Goal: Transaction & Acquisition: Purchase product/service

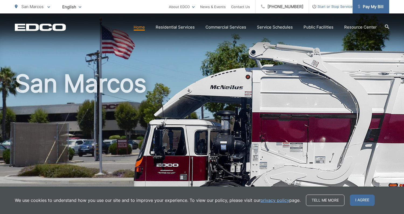
click at [372, 7] on span "Pay My Bill" at bounding box center [371, 7] width 26 height 6
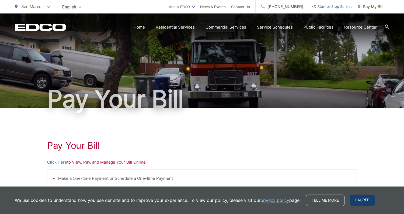
click at [370, 201] on span "I agree" at bounding box center [362, 200] width 25 height 11
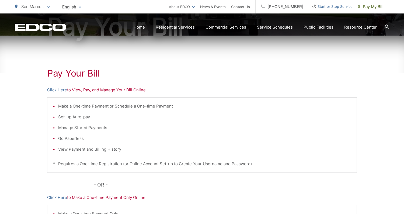
scroll to position [128, 0]
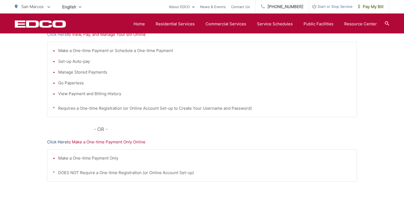
click at [60, 142] on link "Click Here" at bounding box center [57, 142] width 20 height 6
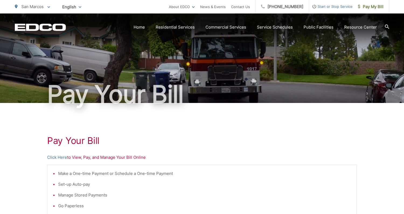
scroll to position [17, 0]
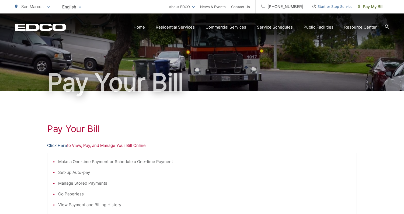
click at [60, 147] on link "Click Here" at bounding box center [57, 145] width 20 height 6
